Goal: Task Accomplishment & Management: Use online tool/utility

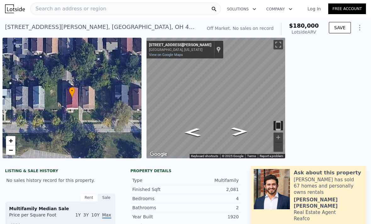
click at [41, 7] on span "Search an address or region" at bounding box center [69, 9] width 76 height 8
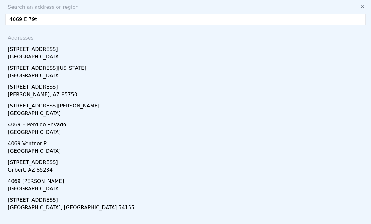
type input "[STREET_ADDRESS]"
click at [36, 51] on div "[STREET_ADDRESS]" at bounding box center [187, 48] width 358 height 10
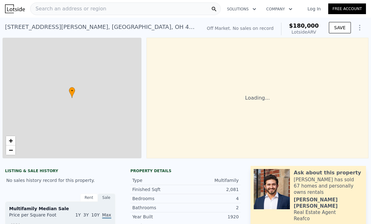
type input "$ 180,000"
type input "4"
type input "8"
type input "2"
type input "3"
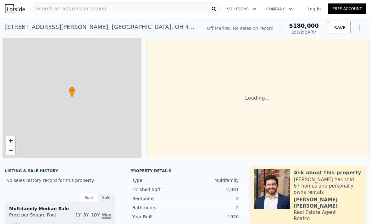
type input "1496"
type input "2627"
type input "3519.6479999999997"
type input "6651.612"
type input "$ 29,999"
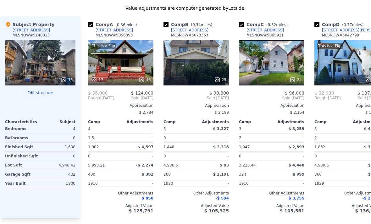
scroll to position [686, 0]
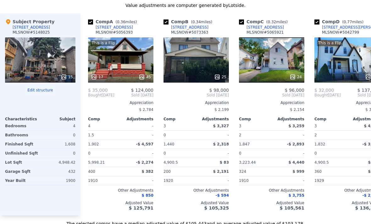
click at [38, 89] on button "Edit structure" at bounding box center [40, 90] width 70 height 5
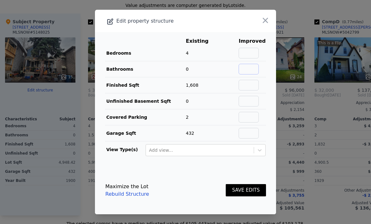
click at [255, 75] on input "text" at bounding box center [249, 69] width 20 height 11
type input "2"
click at [249, 197] on button "SAVE EDITS" at bounding box center [246, 190] width 40 height 12
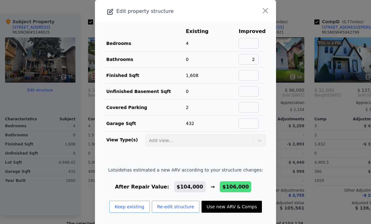
click at [247, 213] on button "Use new ARV & Comps" at bounding box center [232, 207] width 60 height 12
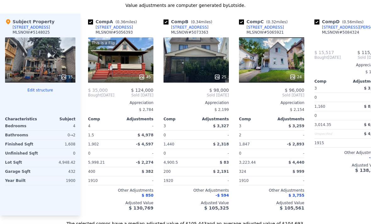
checkbox input "true"
type input "$ 106,000"
type input "2"
type input "6629.832"
type input "$ 45,088"
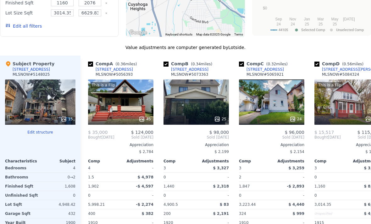
scroll to position [647, 0]
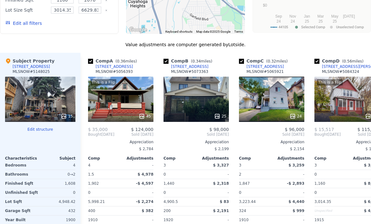
click at [48, 139] on div "Edit structure Characteristics Subject Bedrooms 4 Bathrooms 0 → 2 Finished Sqft…" at bounding box center [40, 176] width 70 height 98
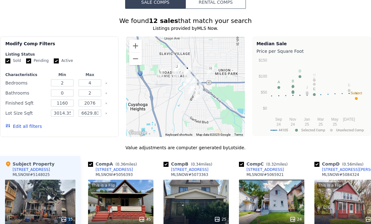
scroll to position [543, 0]
